Goal: Transaction & Acquisition: Download file/media

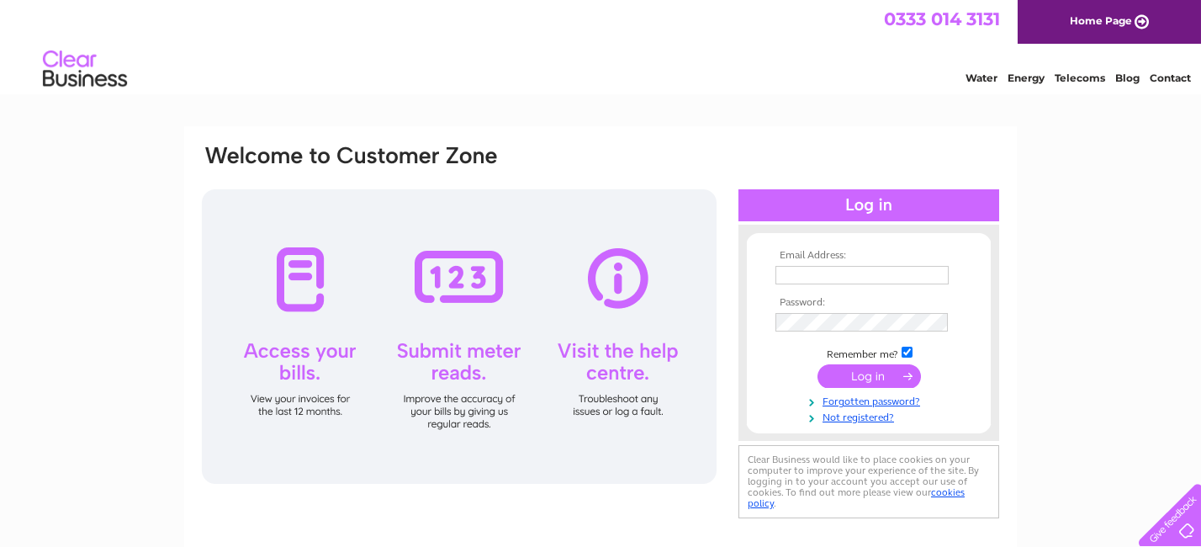
click at [823, 278] on input "text" at bounding box center [861, 275] width 173 height 19
type input "karen@amethyst-ifa.com"
click at [818, 366] on input "submit" at bounding box center [869, 378] width 103 height 24
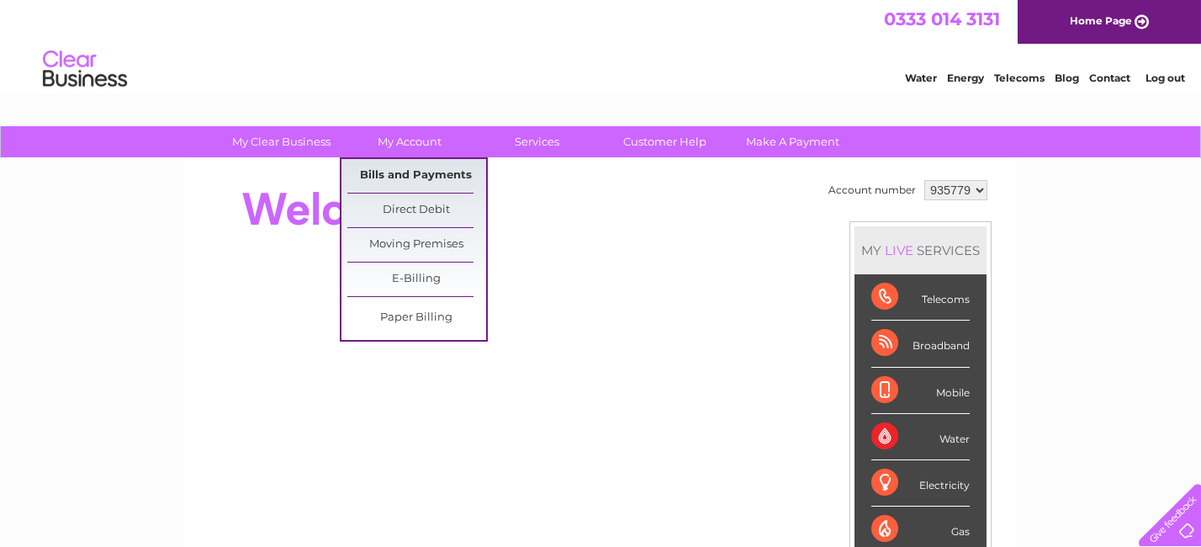
click at [423, 162] on link "Bills and Payments" at bounding box center [416, 176] width 139 height 34
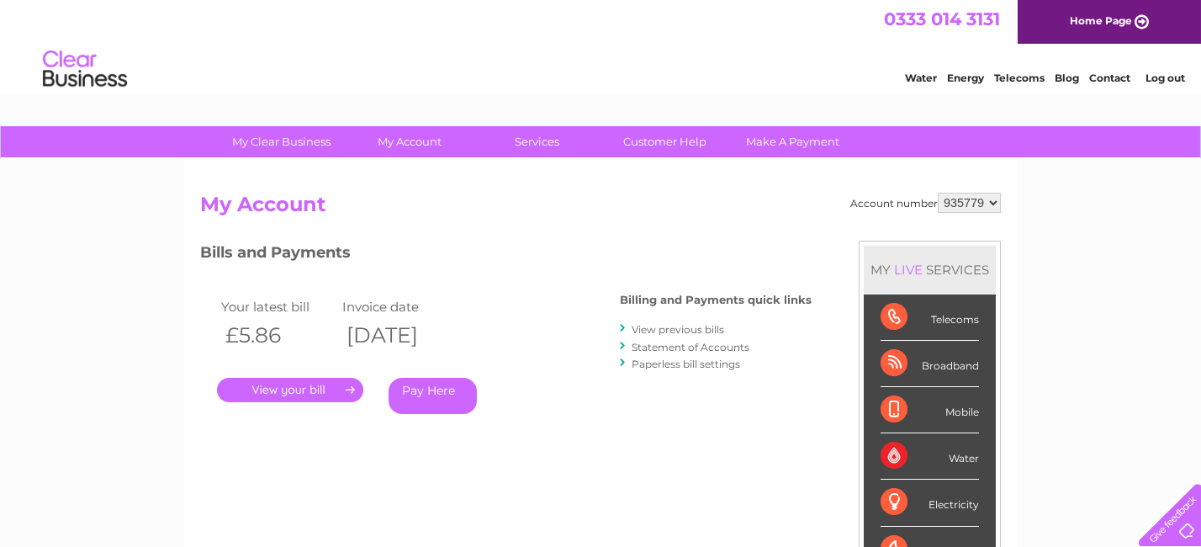
click at [307, 389] on link "." at bounding box center [290, 390] width 146 height 24
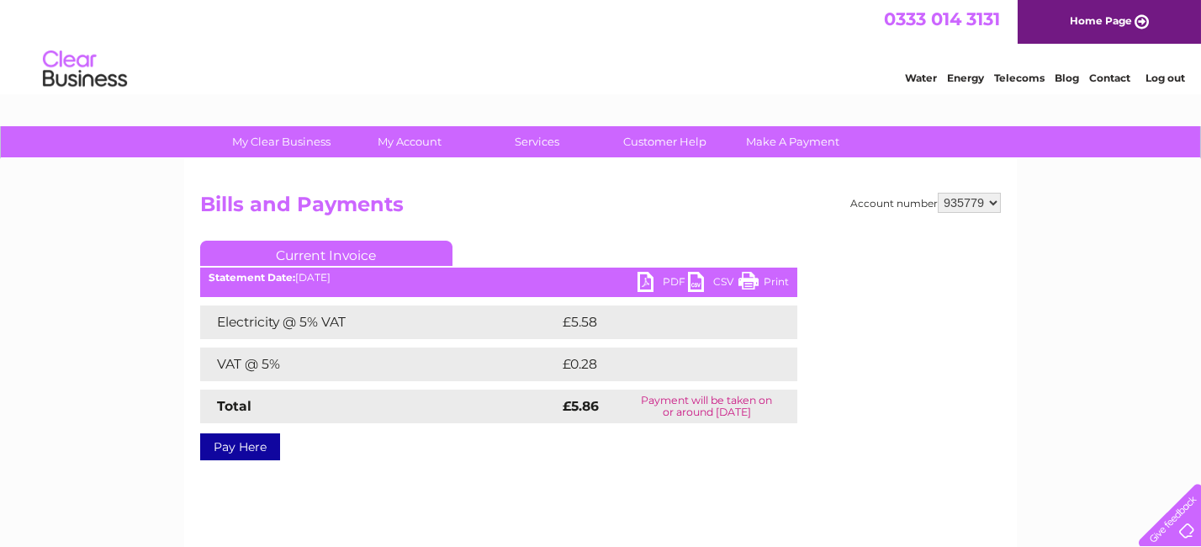
scroll to position [95, 0]
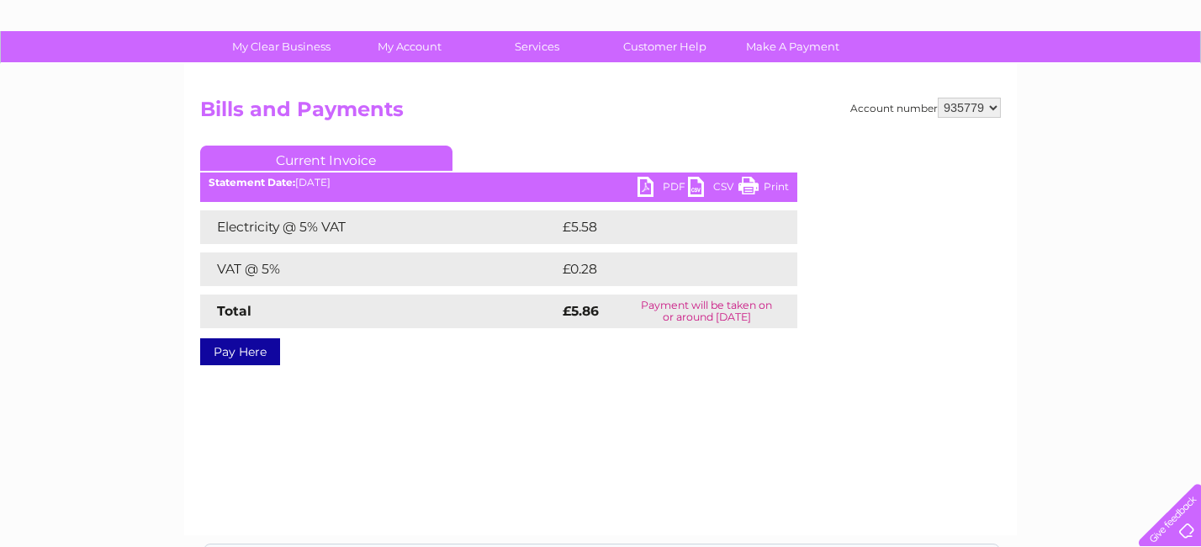
click at [652, 183] on link "PDF" at bounding box center [663, 189] width 50 height 24
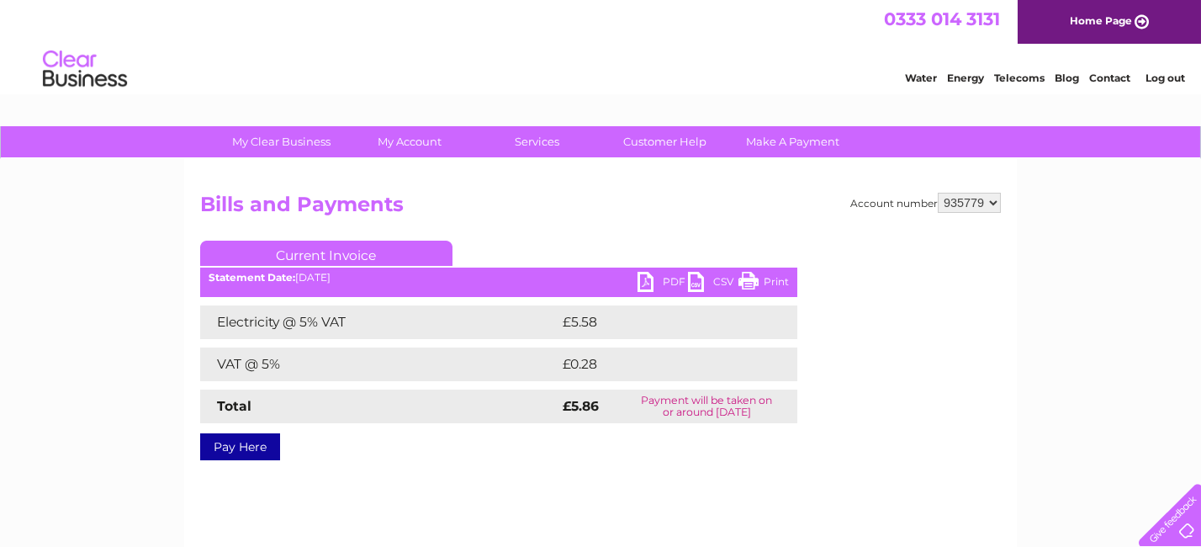
click at [1176, 68] on li "Log out" at bounding box center [1165, 77] width 50 height 21
click at [1167, 74] on link "Log out" at bounding box center [1166, 77] width 40 height 13
